Goal: Task Accomplishment & Management: Use online tool/utility

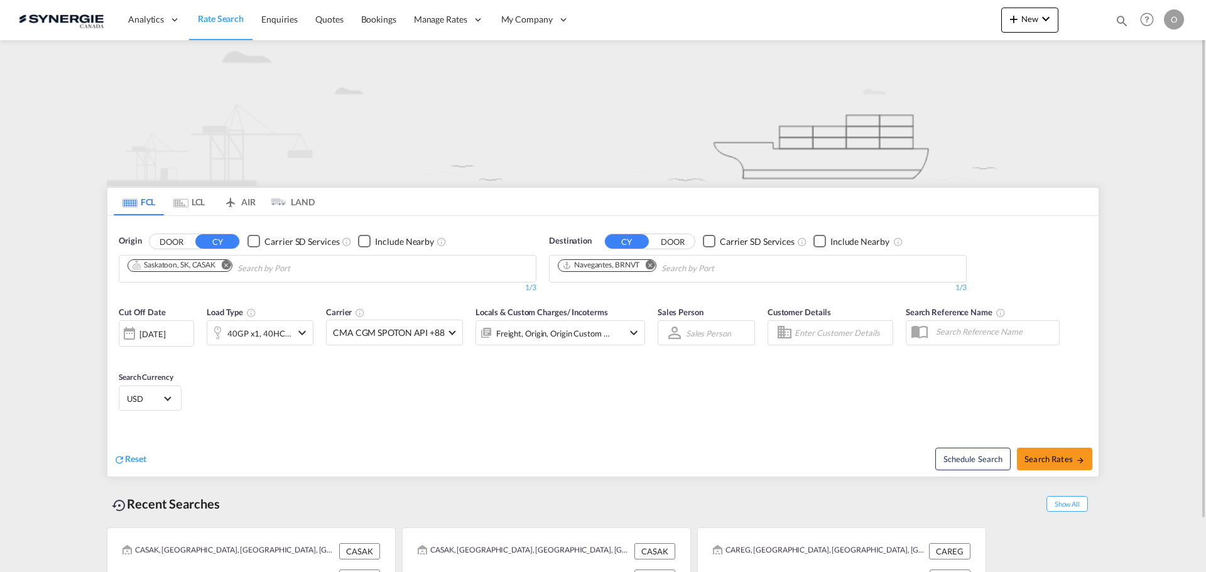
click at [1120, 19] on md-icon "icon-magnify" at bounding box center [1122, 21] width 14 height 14
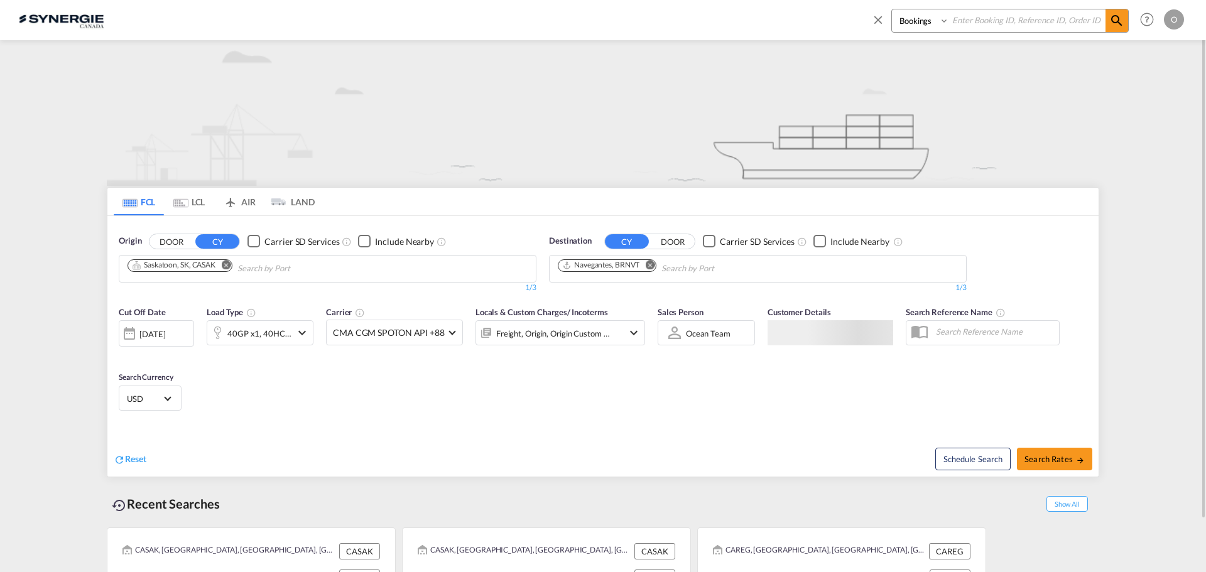
click at [909, 23] on select "Bookings Quotes Enquiries" at bounding box center [922, 20] width 60 height 23
select select "Quotes"
click at [892, 9] on select "Bookings Quotes Enquiries" at bounding box center [922, 20] width 60 height 23
click at [968, 19] on input at bounding box center [1027, 20] width 156 height 22
paste input "SYC000014412"
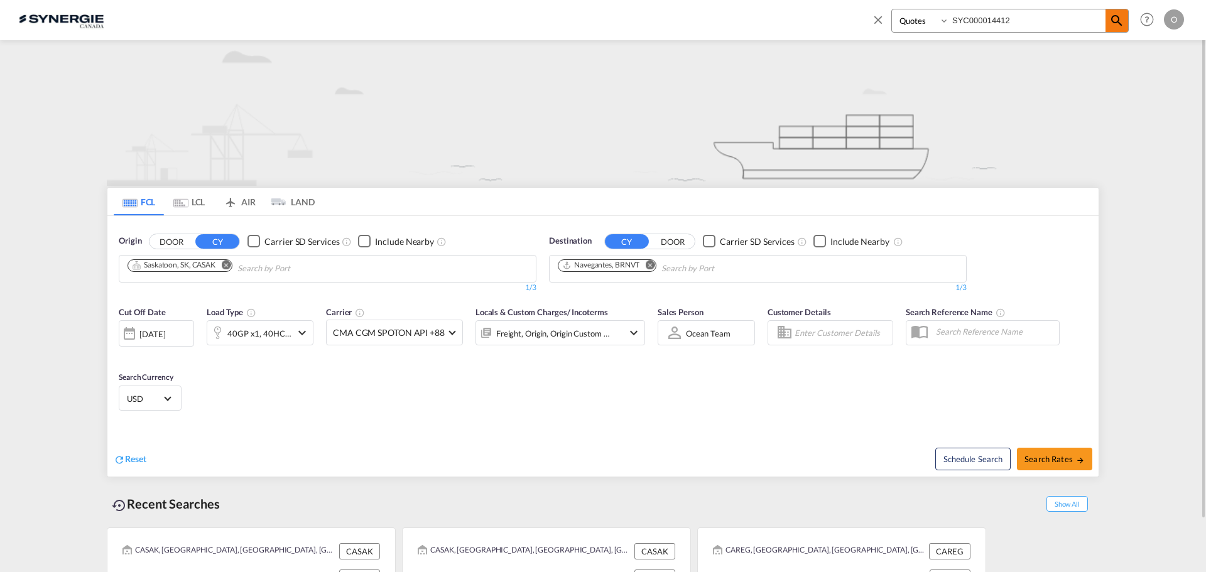
type input "SYC000014412"
click at [1118, 22] on md-icon "icon-magnify" at bounding box center [1116, 20] width 15 height 15
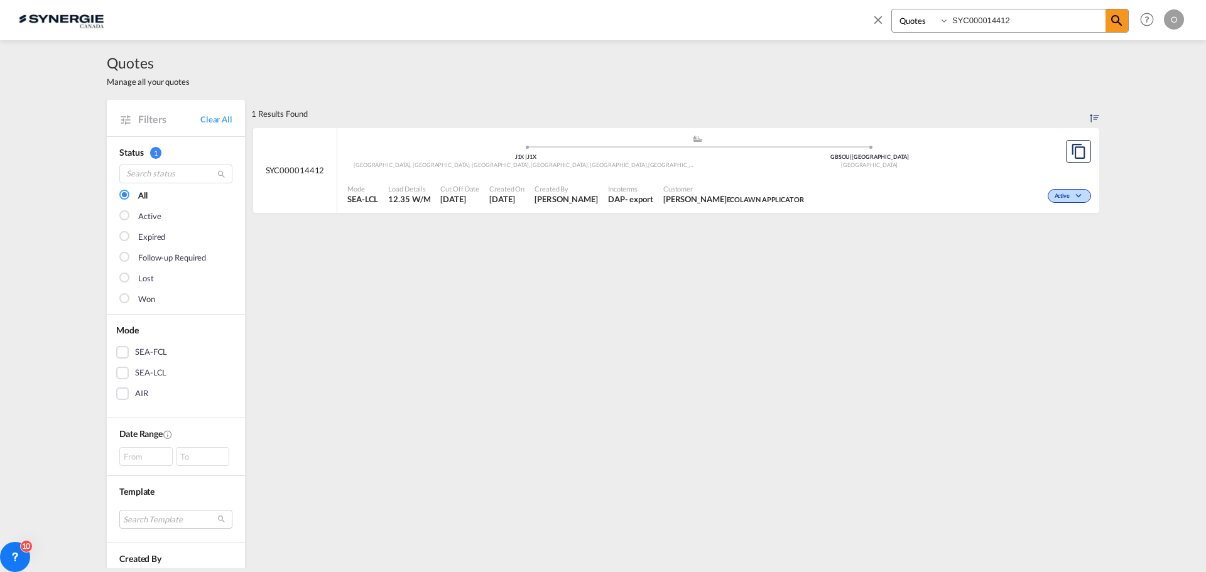
click at [576, 205] on span "[PERSON_NAME]" at bounding box center [565, 198] width 63 height 11
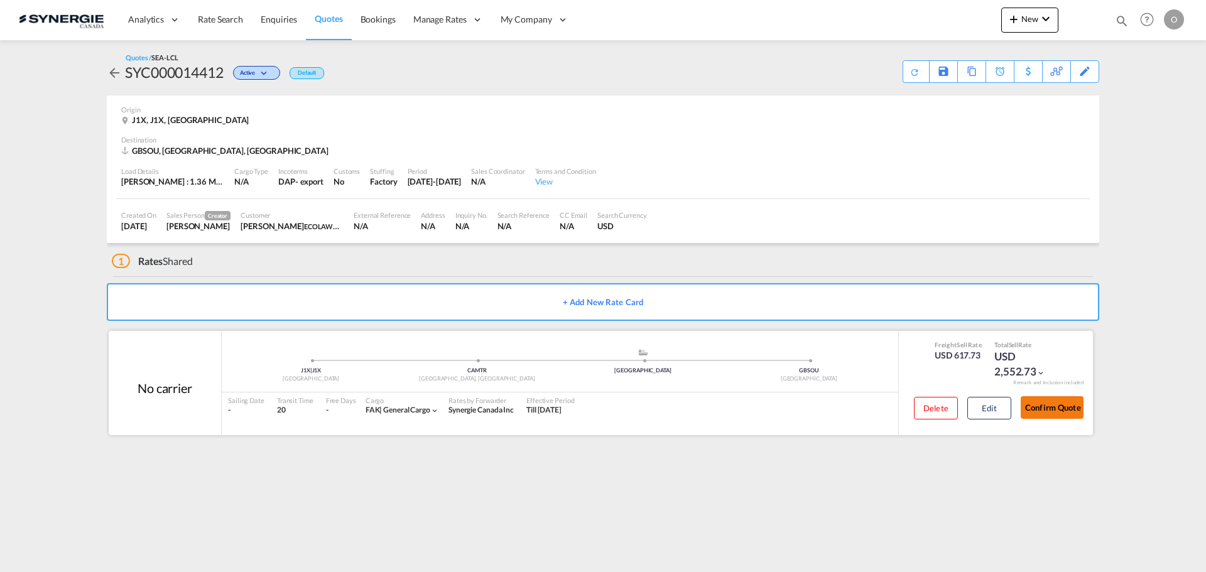
click at [1058, 406] on button "Confirm Quote" at bounding box center [1051, 407] width 63 height 23
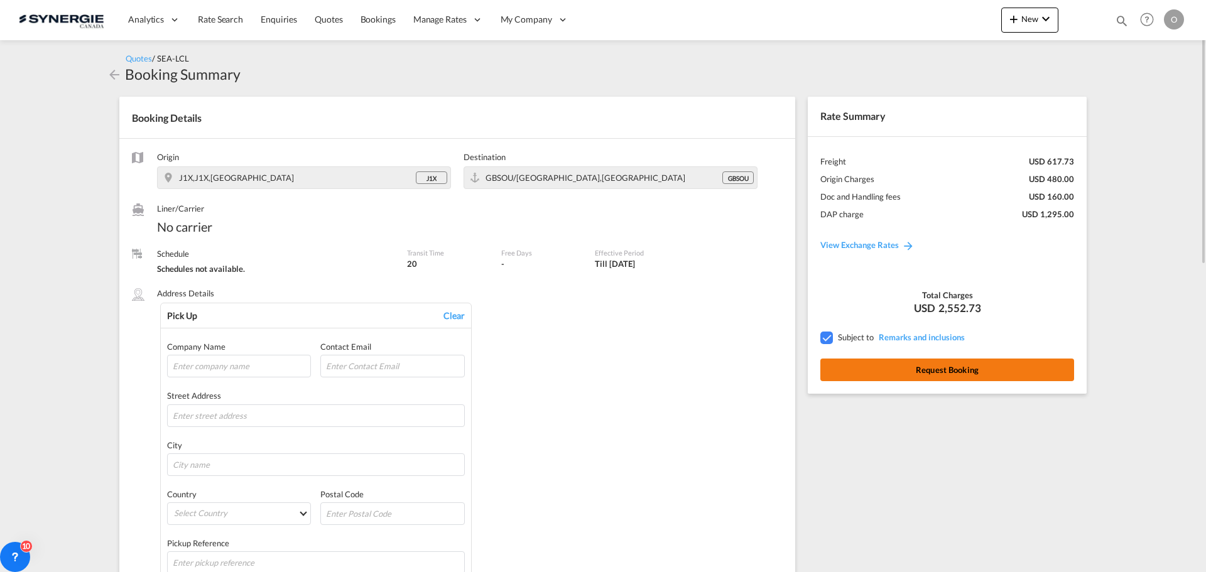
click at [943, 374] on button "Request Booking" at bounding box center [947, 370] width 254 height 23
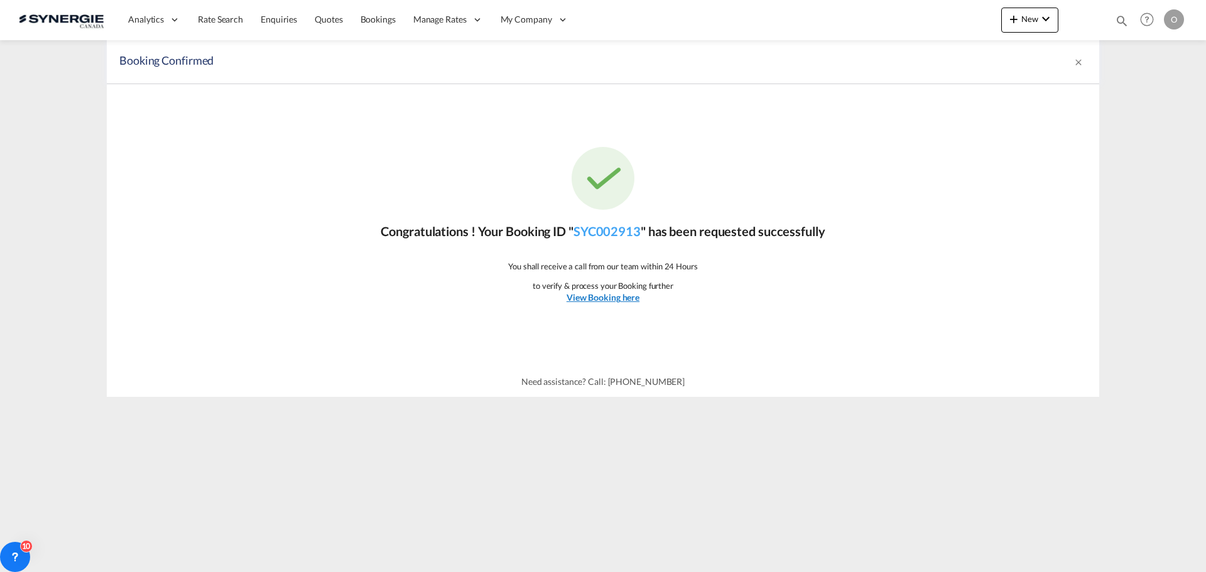
click at [593, 296] on u "View Booking here" at bounding box center [602, 297] width 73 height 11
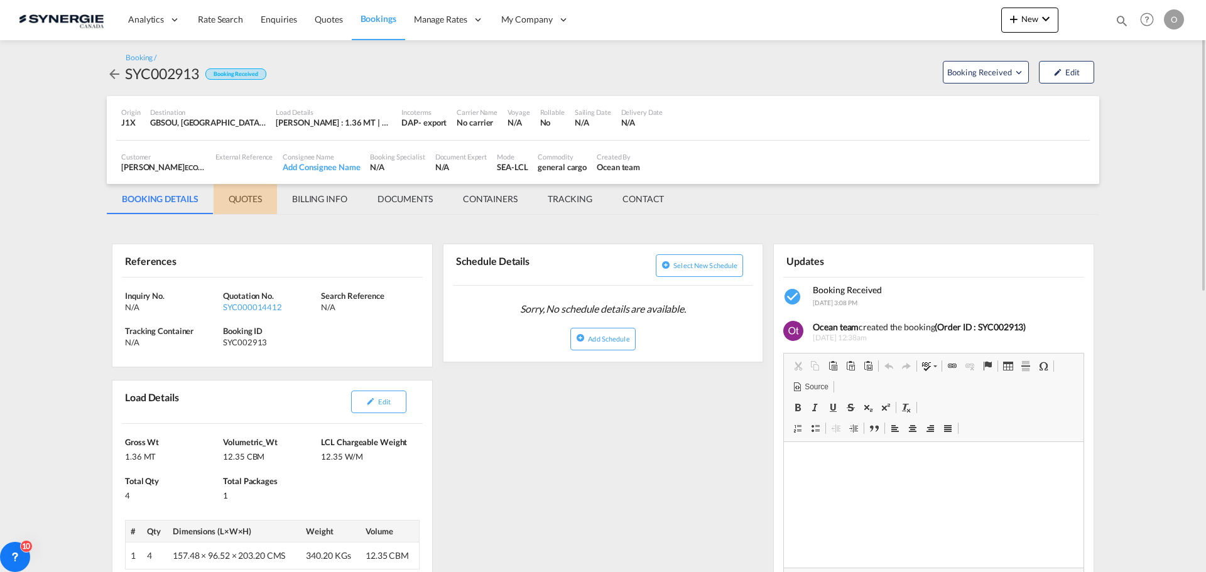
click at [247, 195] on md-tab-item "QUOTES" at bounding box center [244, 199] width 63 height 30
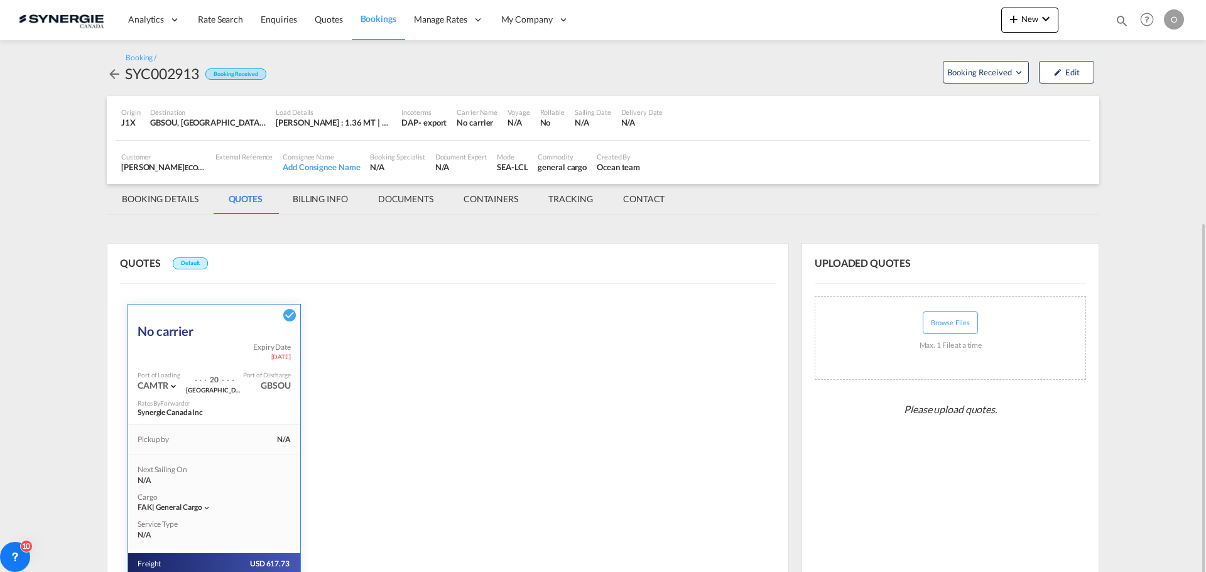
scroll to position [171, 0]
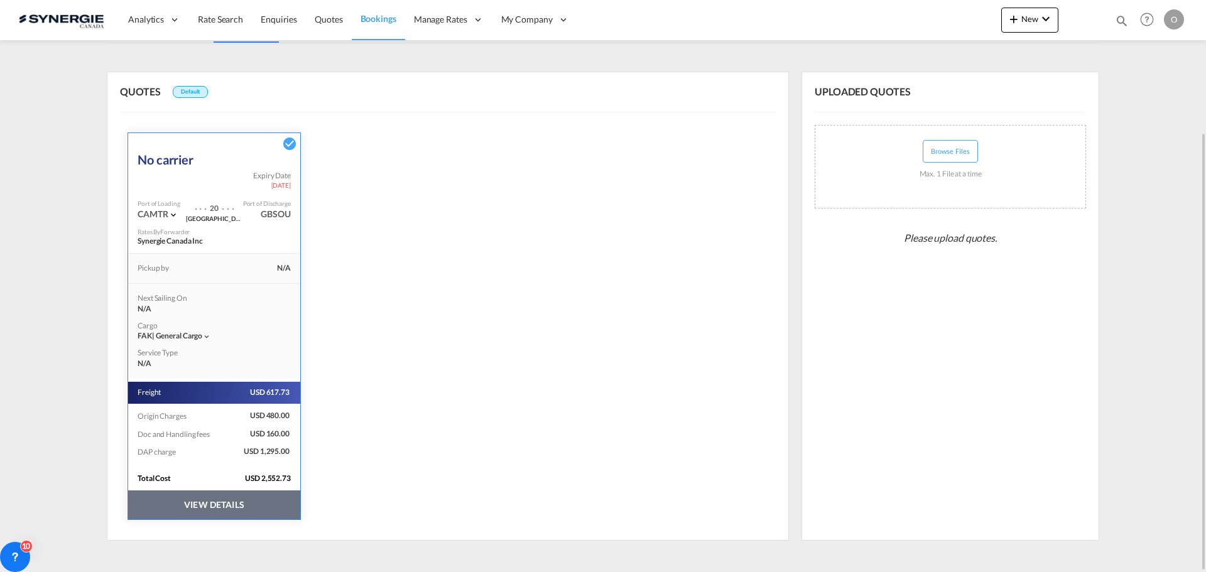
click at [203, 507] on button "VIEW DETAILS" at bounding box center [214, 504] width 172 height 29
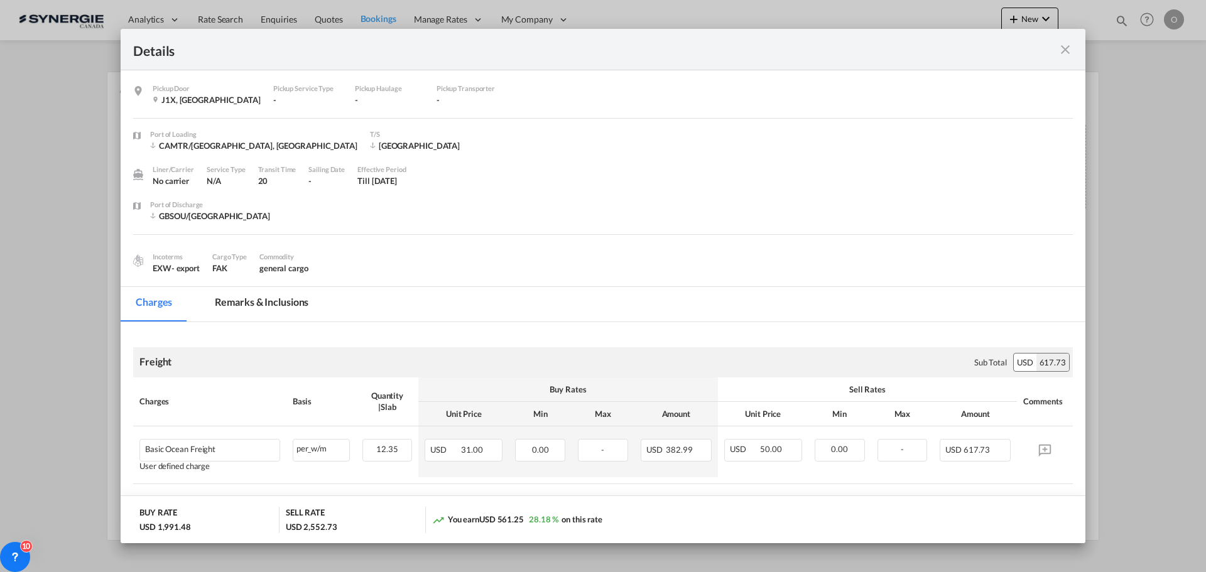
click at [271, 302] on md-tab-item "Remarks & Inclusions" at bounding box center [262, 304] width 124 height 35
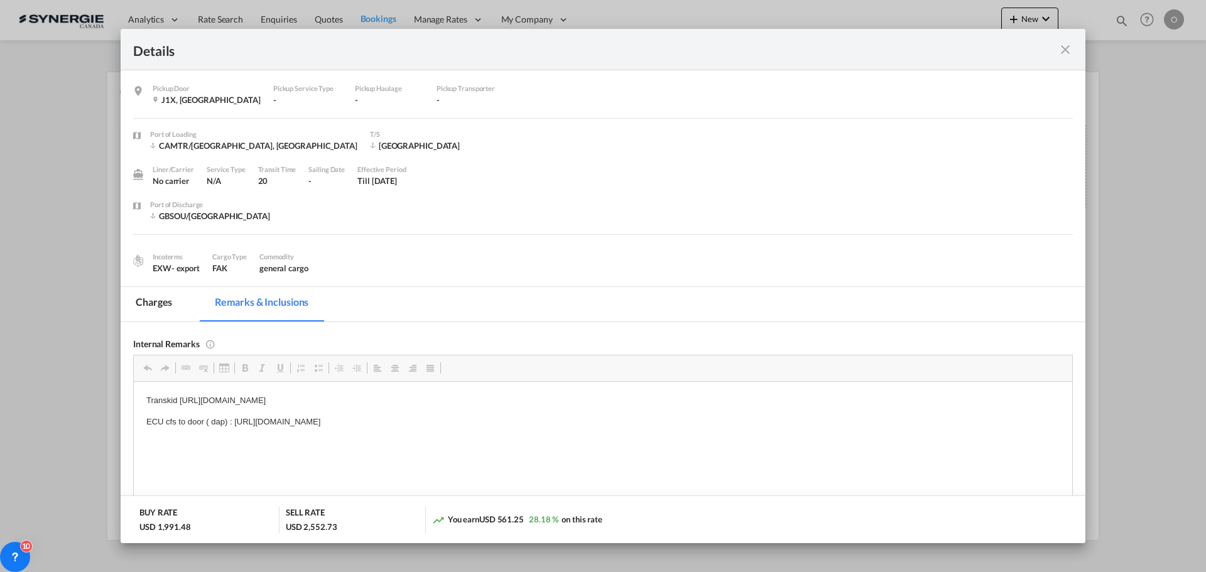
scroll to position [0, 0]
drag, startPoint x: 522, startPoint y: 398, endPoint x: 303, endPoint y: 400, distance: 218.5
drag, startPoint x: 522, startPoint y: 402, endPoint x: 180, endPoint y: 399, distance: 341.6
click at [180, 399] on p "Transkid [URL][DOMAIN_NAME]" at bounding box center [602, 400] width 913 height 13
copy p "[URL][DOMAIN_NAME]"
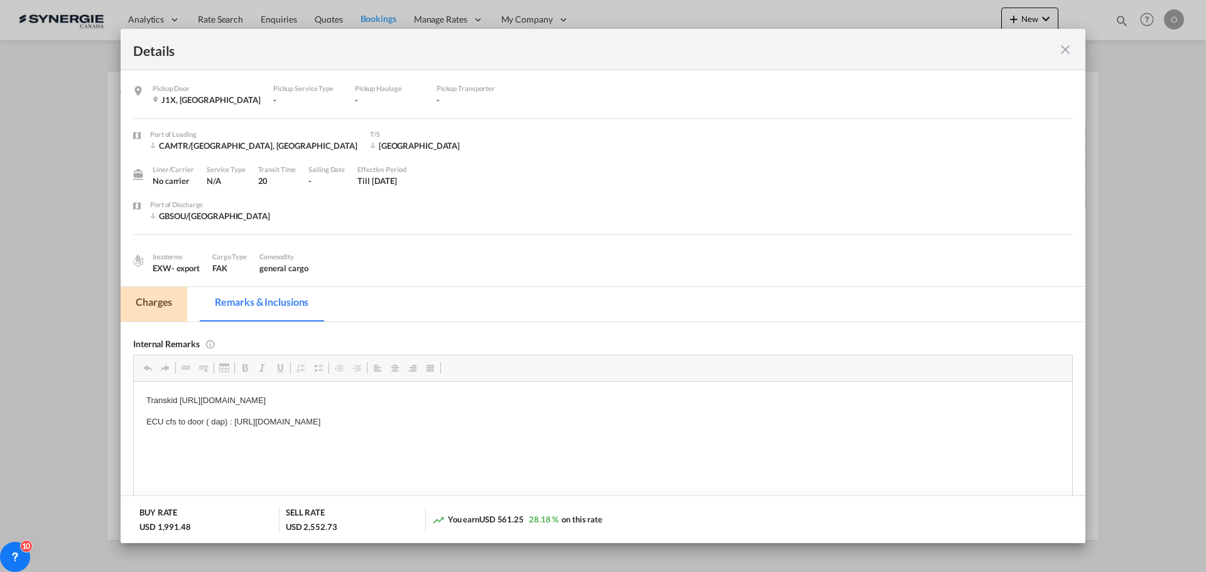
click at [162, 299] on md-tab-item "Charges" at bounding box center [154, 304] width 67 height 35
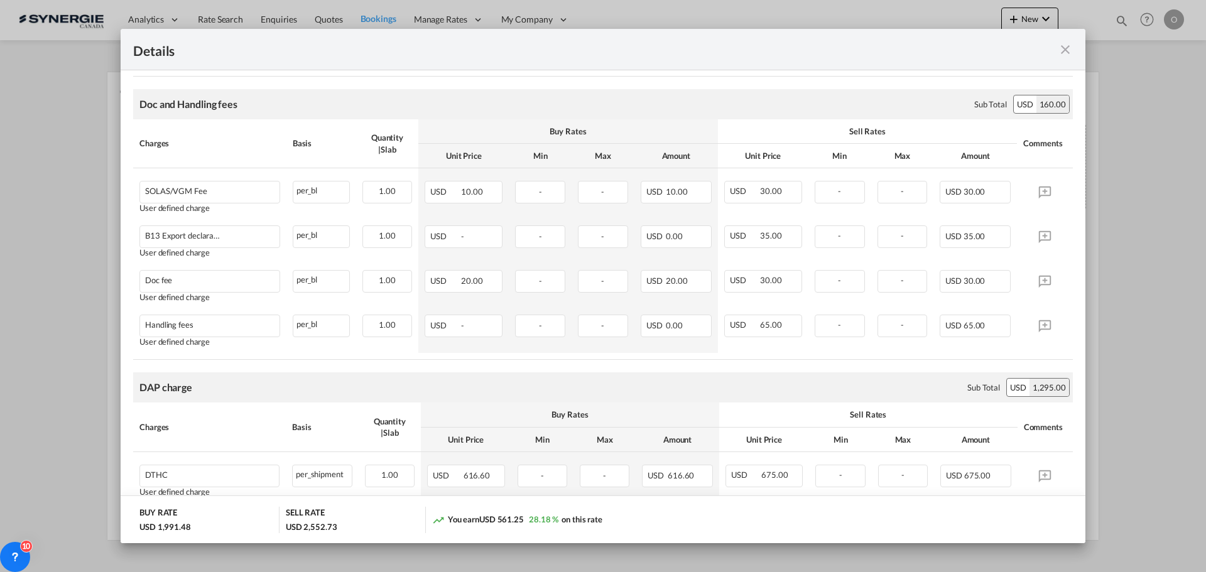
scroll to position [618, 0]
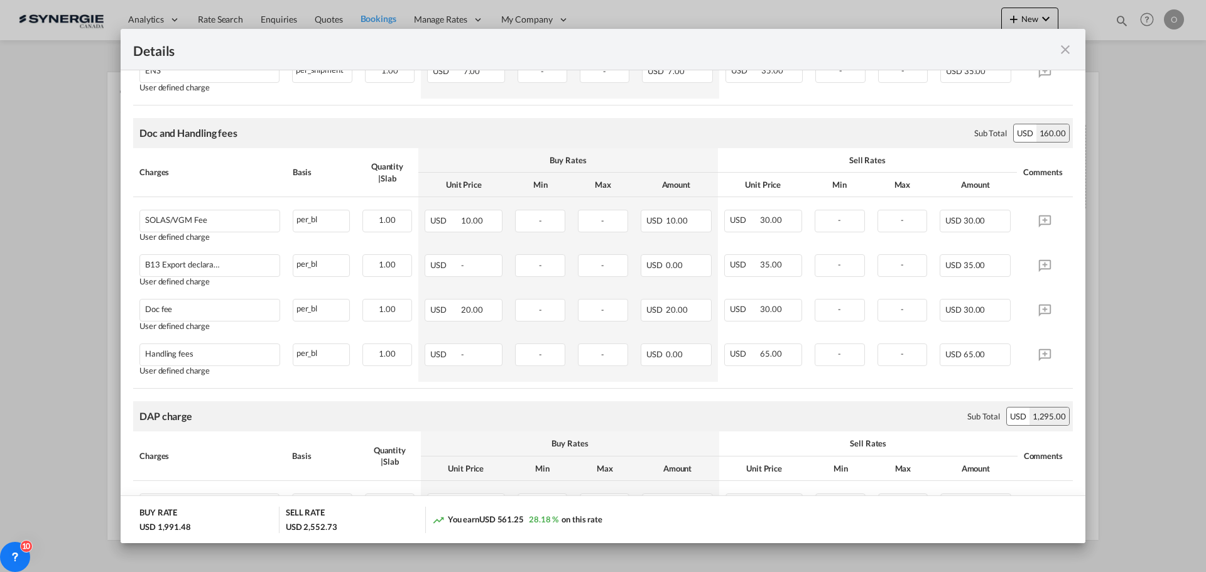
click at [1062, 50] on md-icon "icon-close fg-AAA8AD m-0 cursor" at bounding box center [1064, 49] width 15 height 15
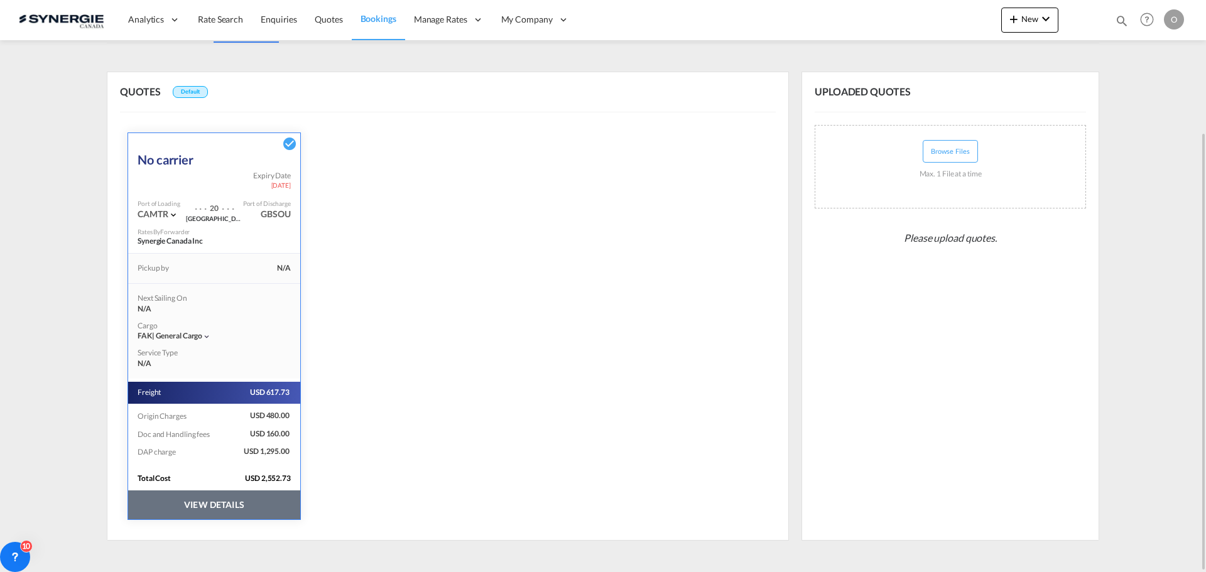
click at [213, 509] on button "VIEW DETAILS" at bounding box center [214, 504] width 172 height 29
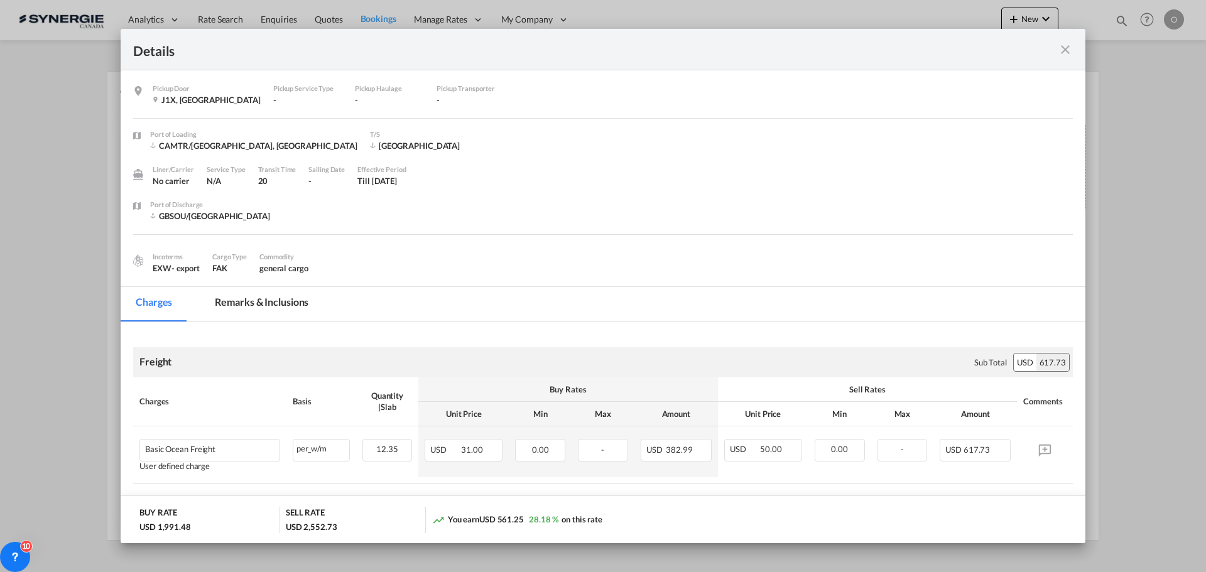
click at [267, 309] on md-tab-item "Remarks & Inclusions" at bounding box center [262, 304] width 124 height 35
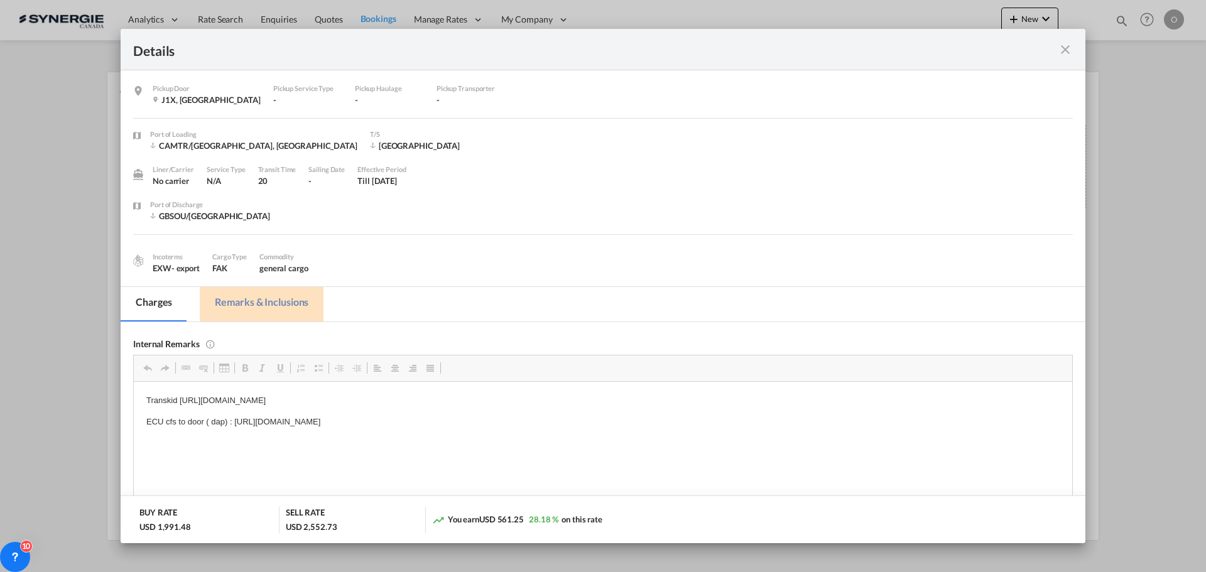
scroll to position [0, 0]
drag, startPoint x: 573, startPoint y: 424, endPoint x: 343, endPoint y: 424, distance: 229.8
drag, startPoint x: 562, startPoint y: 421, endPoint x: 234, endPoint y: 419, distance: 327.8
click at [234, 419] on p "ECU cfs to door ( dap) : [URL][DOMAIN_NAME]" at bounding box center [602, 421] width 913 height 13
copy p "[URL][DOMAIN_NAME]"
